Goal: Task Accomplishment & Management: Use online tool/utility

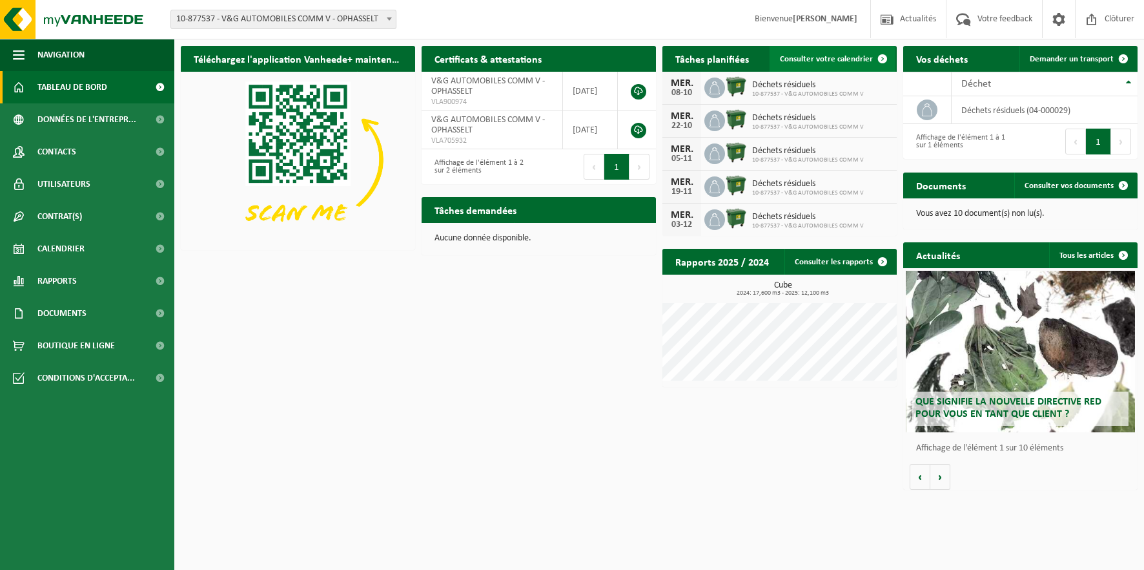
click at [821, 57] on span "Consulter votre calendrier" at bounding box center [826, 59] width 93 height 8
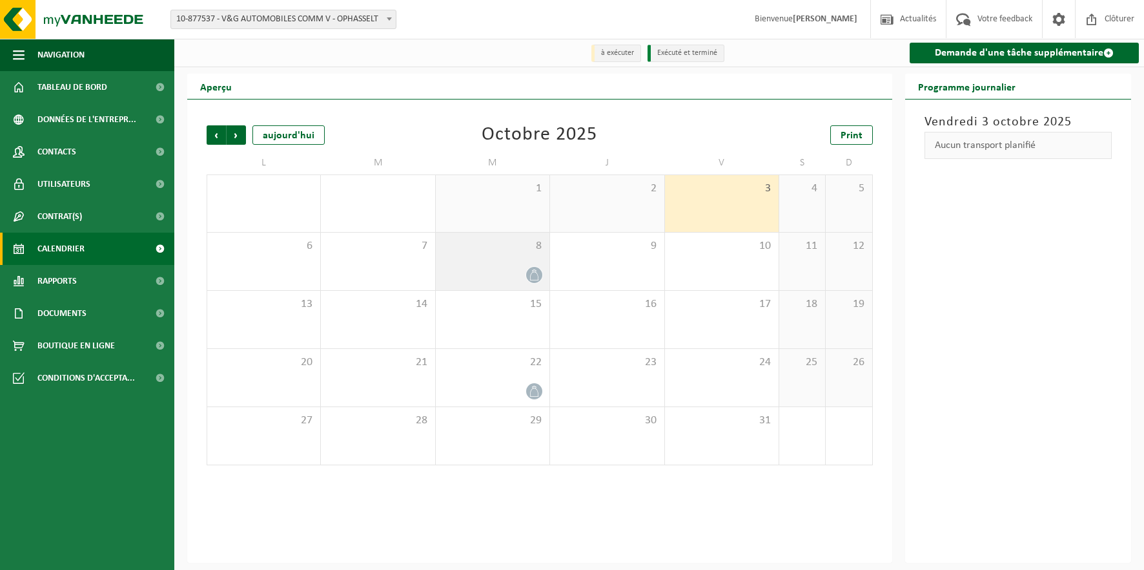
click at [506, 259] on div "8" at bounding box center [493, 260] width 114 height 57
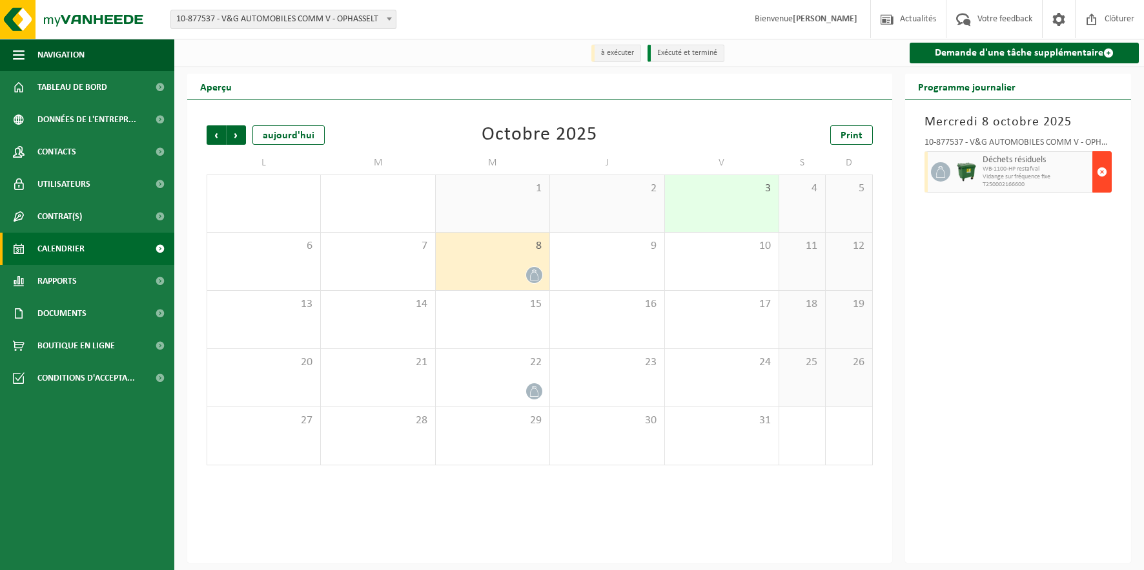
click at [1102, 170] on span "button" at bounding box center [1102, 172] width 10 height 26
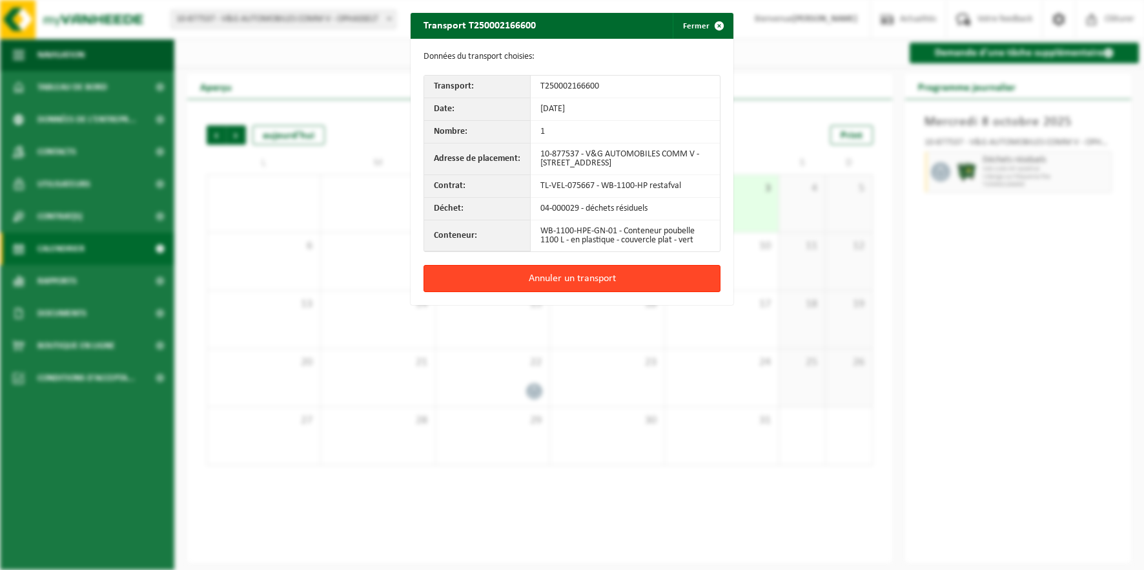
click at [588, 280] on button "Annuler un transport" at bounding box center [572, 278] width 297 height 27
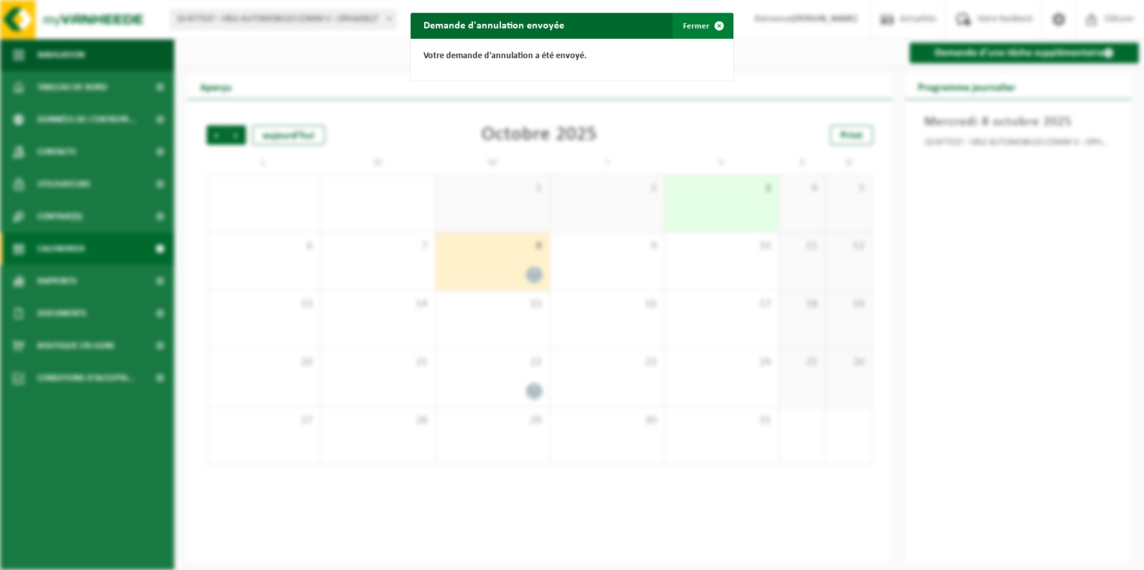
click at [720, 21] on span "button" at bounding box center [719, 26] width 26 height 26
